Goal: Task Accomplishment & Management: Manage account settings

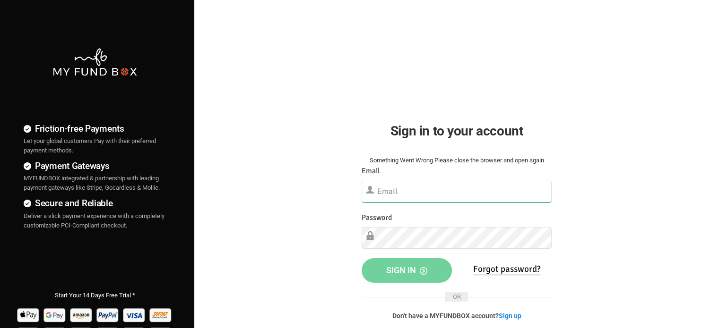
type input "[EMAIL_ADDRESS][DOMAIN_NAME]"
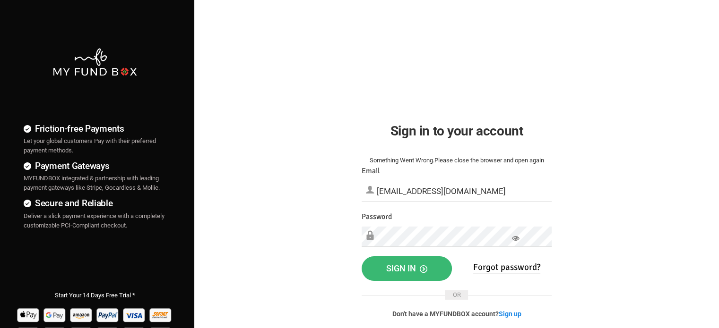
click at [388, 267] on span "Sign in" at bounding box center [406, 269] width 41 height 10
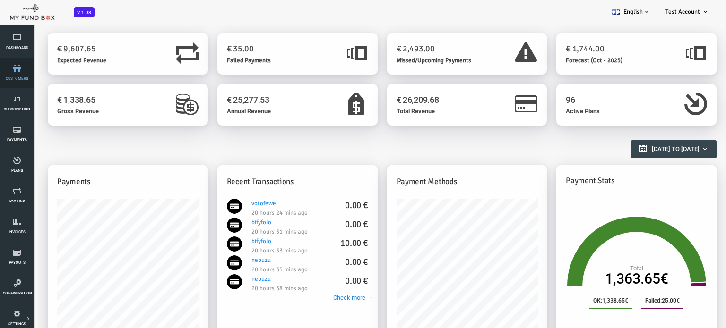
click at [15, 72] on link "customers" at bounding box center [17, 73] width 28 height 30
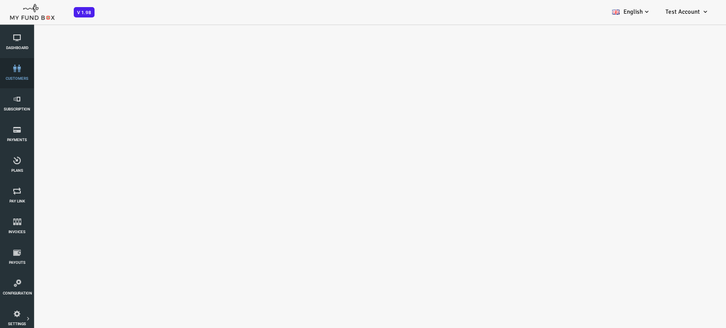
select select "100"
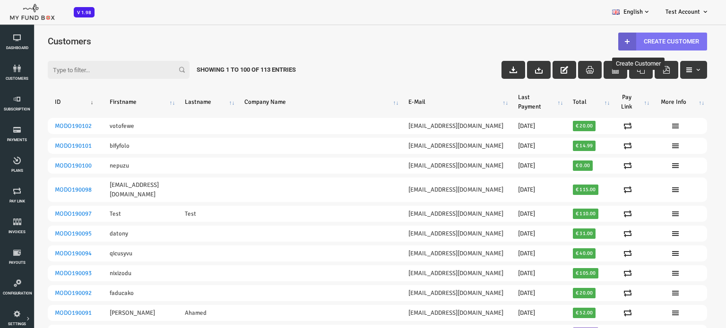
click at [624, 38] on link "Create Customer" at bounding box center [633, 42] width 89 height 18
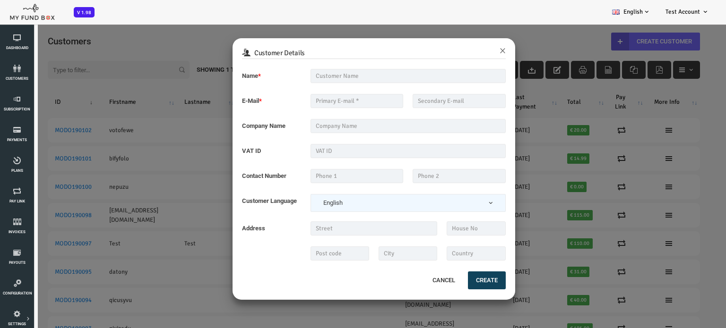
click at [168, 27] on div "Customer Details × Name * Description allows upto maximum of 255 characters. Na…" at bounding box center [348, 188] width 697 height 328
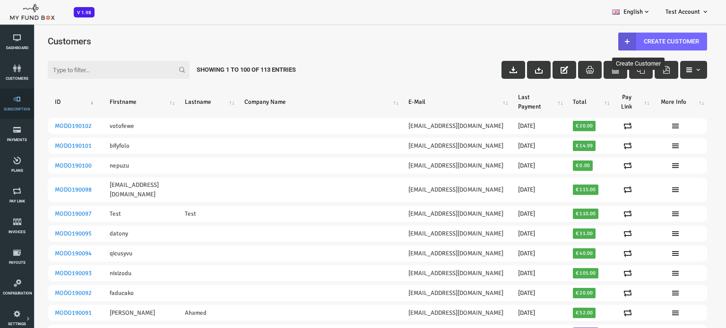
click at [17, 102] on icon at bounding box center [17, 99] width 28 height 8
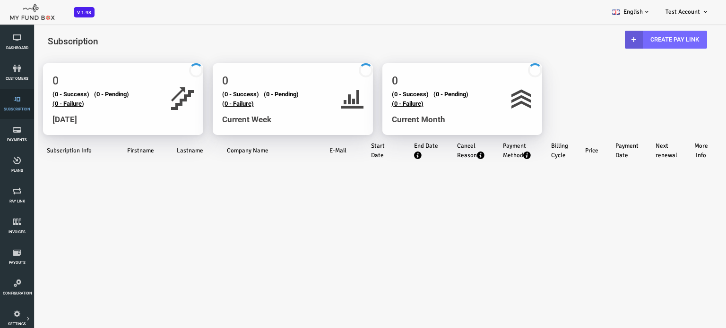
select select "100"
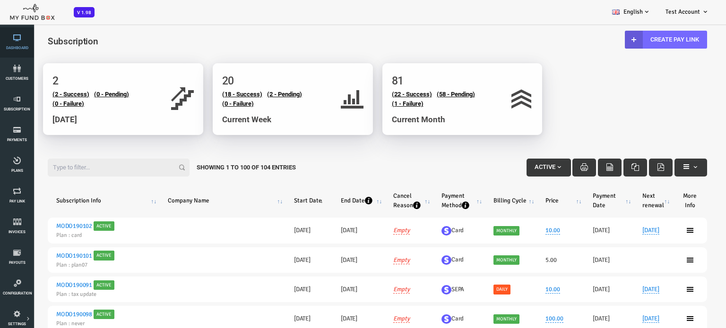
click at [14, 44] on link "Dashboard" at bounding box center [17, 42] width 28 height 30
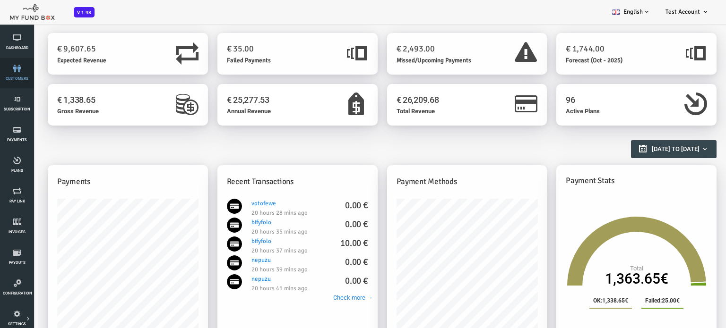
click at [14, 75] on link "customers" at bounding box center [17, 73] width 28 height 30
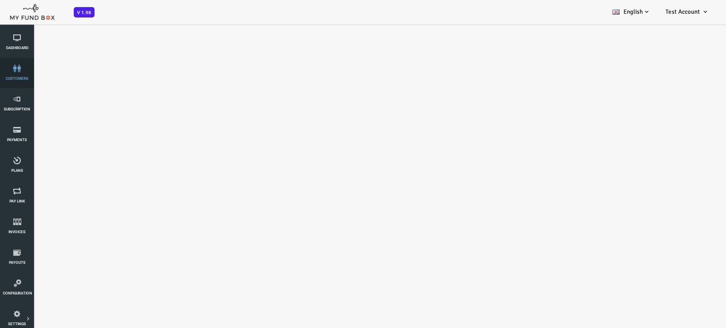
select select "100"
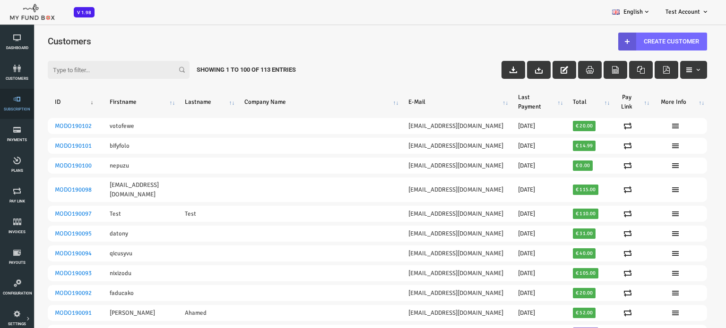
click at [11, 103] on icon at bounding box center [17, 99] width 28 height 8
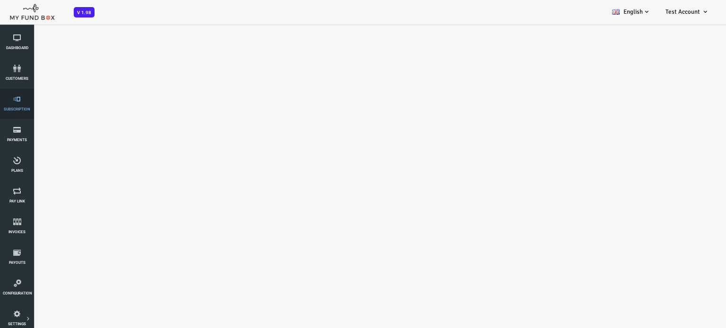
select select "100"
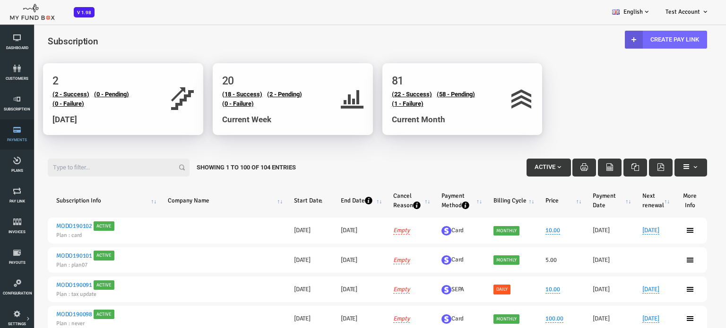
click at [20, 136] on link "Payments" at bounding box center [17, 135] width 28 height 30
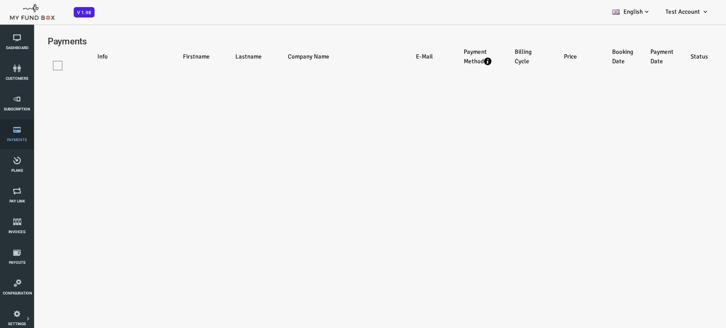
select select "100"
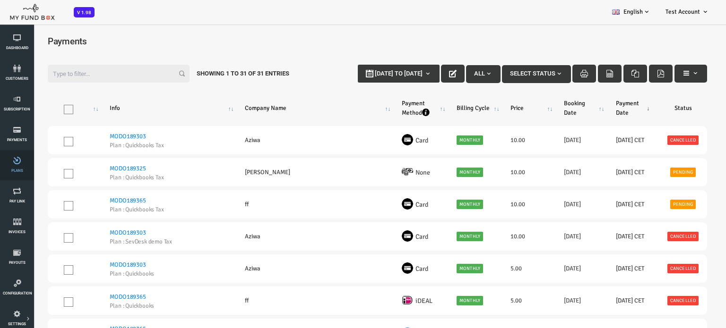
click at [19, 168] on link "Plans" at bounding box center [17, 165] width 28 height 30
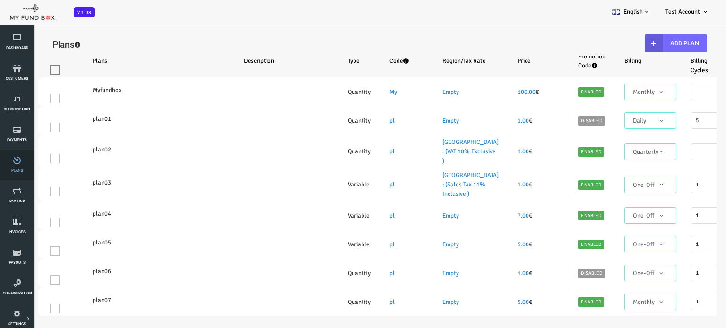
select select "100"
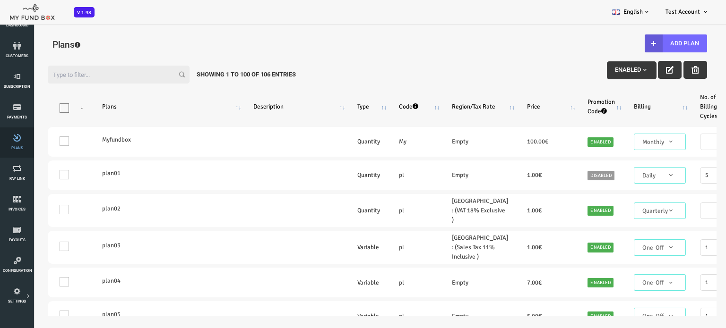
scroll to position [38, 0]
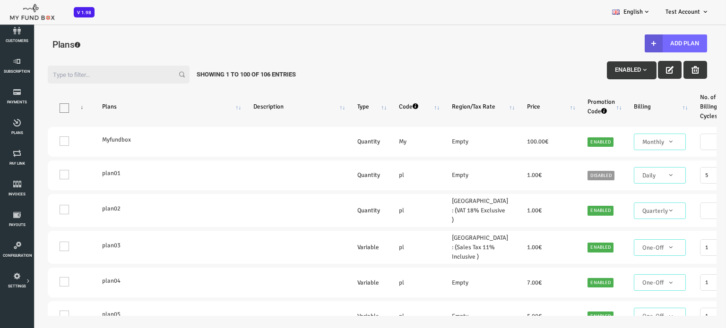
click at [696, 117] on div "Filter: Enabled Showing 1 to 100 of 106 Entries Products Plans Description Type…" at bounding box center [348, 187] width 697 height 276
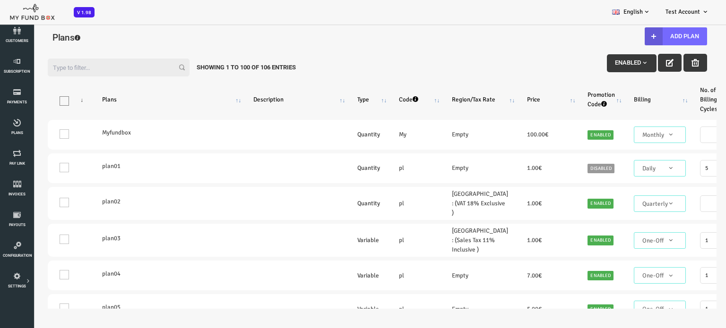
scroll to position [0, 0]
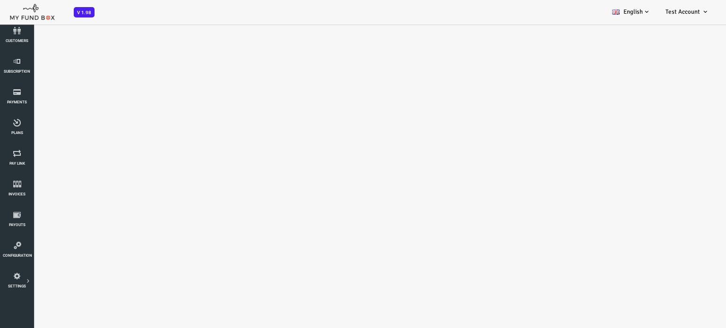
select select "100"
